Goal: Find specific page/section: Find specific page/section

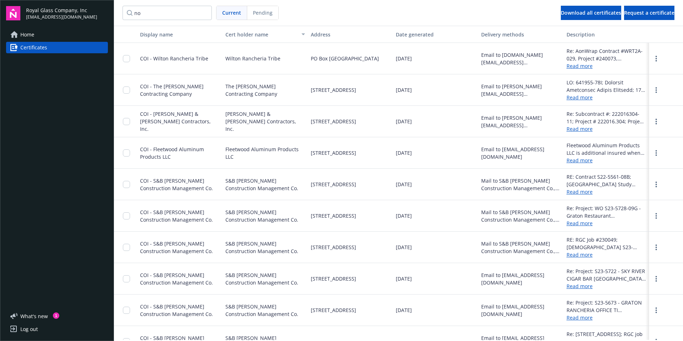
type input "n"
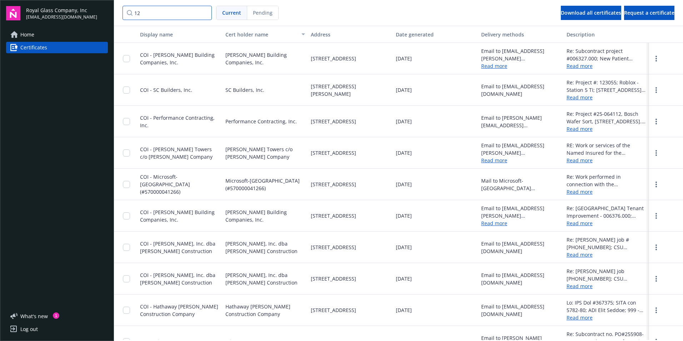
type input "1"
